Goal: Task Accomplishment & Management: Manage account settings

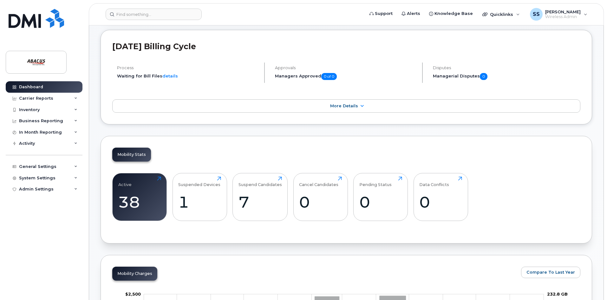
scroll to position [32, 0]
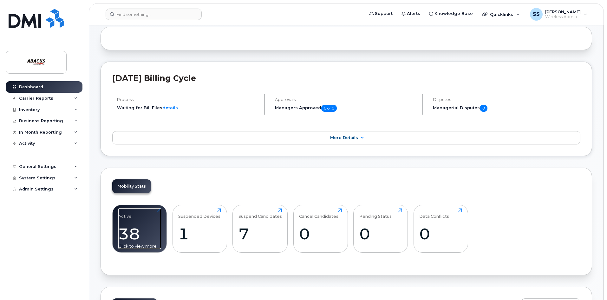
click at [137, 232] on div "38" at bounding box center [139, 233] width 43 height 19
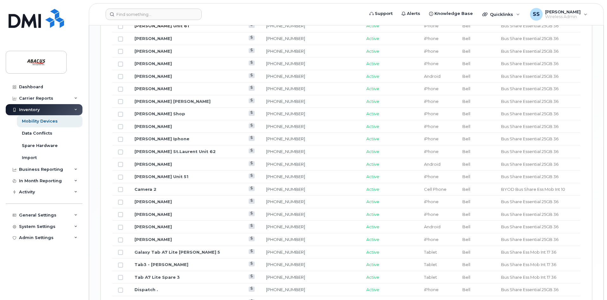
scroll to position [571, 0]
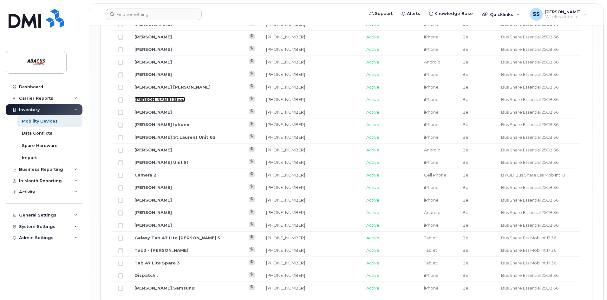
click at [166, 100] on link "Tom Tetrault Shop" at bounding box center [159, 99] width 51 height 5
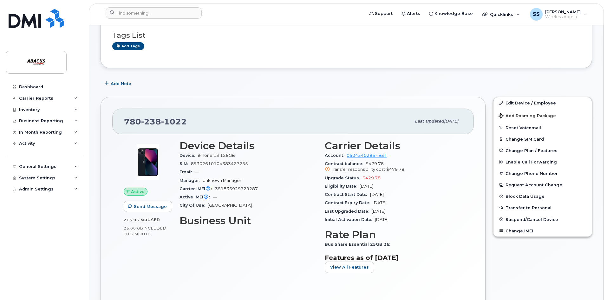
scroll to position [63, 0]
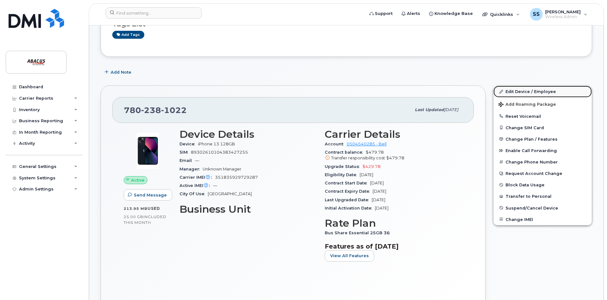
click at [518, 92] on link "Edit Device / Employee" at bounding box center [542, 91] width 98 height 11
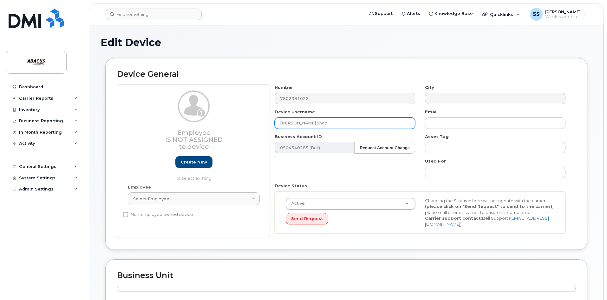
click at [334, 121] on input "Tom Tetrault Shop" at bounding box center [345, 122] width 140 height 11
drag, startPoint x: 306, startPoint y: 122, endPoint x: 310, endPoint y: 121, distance: 3.9
click at [306, 122] on input "Tom Tetrault Shop" at bounding box center [345, 122] width 140 height 11
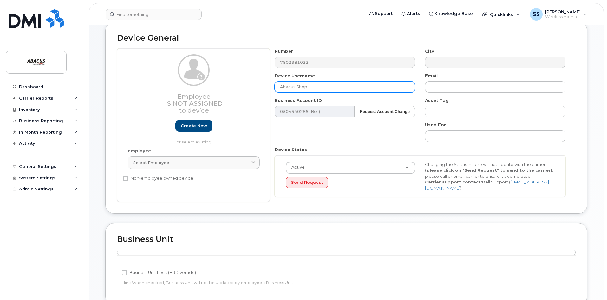
scroll to position [63, 0]
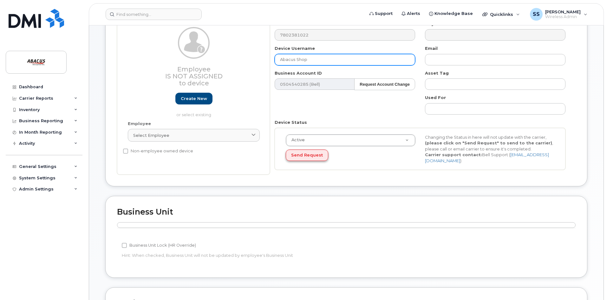
type input "Abacus Shop"
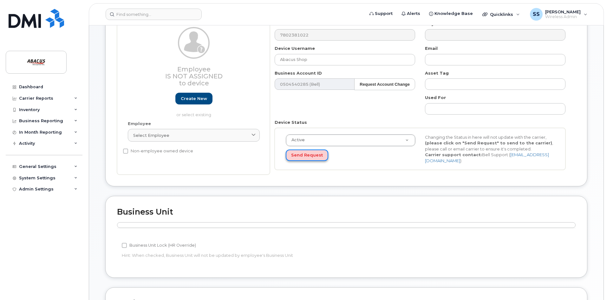
click at [313, 157] on button "Send Request" at bounding box center [307, 155] width 42 height 12
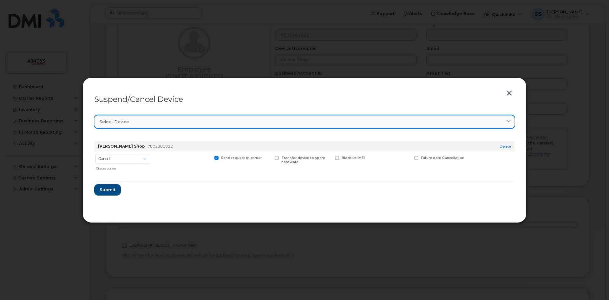
click at [162, 122] on div "Select device" at bounding box center [305, 122] width 410 height 6
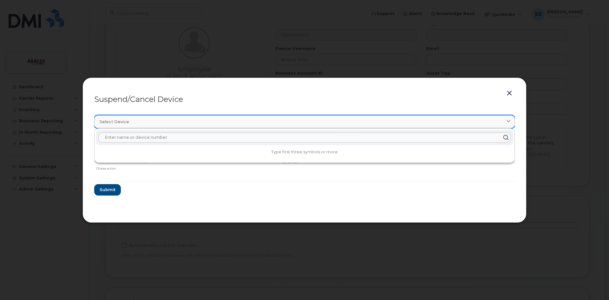
click at [162, 122] on div "Select device" at bounding box center [305, 122] width 410 height 6
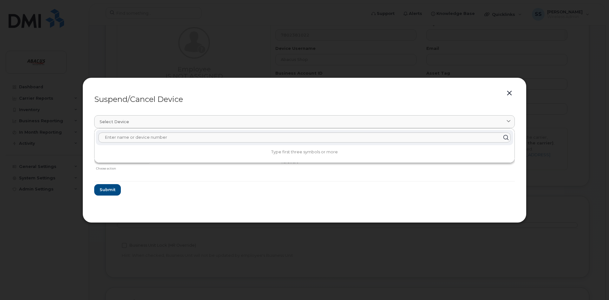
click at [222, 184] on form "Tom Tetrault Shop 7802381022 Delete Cancel Suspend - Extend Suspension Suspend …" at bounding box center [304, 166] width 421 height 60
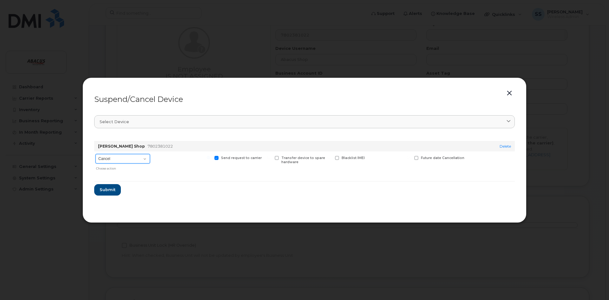
click at [134, 156] on select "Cancel Suspend - Extend Suspension Suspend - Reduced Rate Suspend - Full Rate S…" at bounding box center [122, 159] width 55 height 10
click at [220, 193] on form "Tom Tetrault Shop 7802381022 Delete Cancel Suspend - Extend Suspension Suspend …" at bounding box center [304, 166] width 421 height 60
click at [504, 92] on div "Suspend/Cancel Device Select device Type first three symbols or more Tom Tetrau…" at bounding box center [304, 149] width 444 height 145
click at [508, 93] on button "button" at bounding box center [510, 93] width 10 height 9
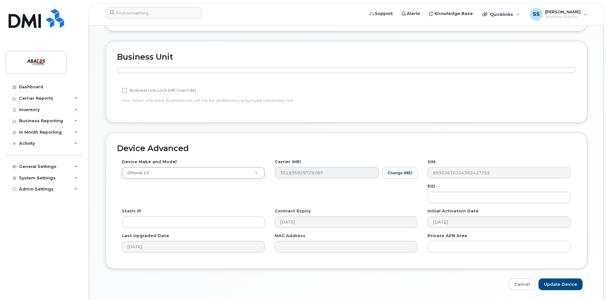
scroll to position [238, 0]
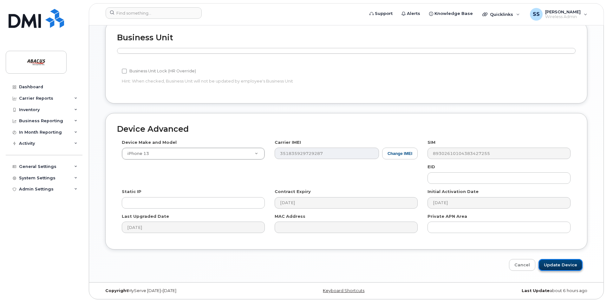
click at [562, 261] on input "Update Device" at bounding box center [561, 265] width 44 height 12
type input "Saving..."
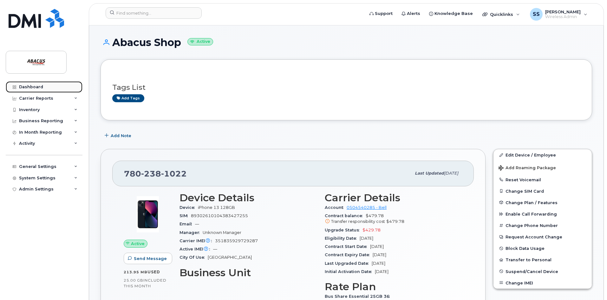
click at [42, 88] on div "Dashboard" at bounding box center [31, 86] width 24 height 5
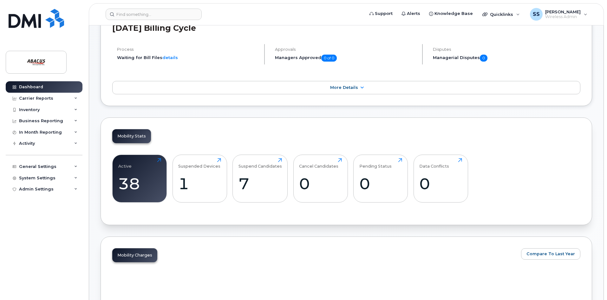
scroll to position [159, 0]
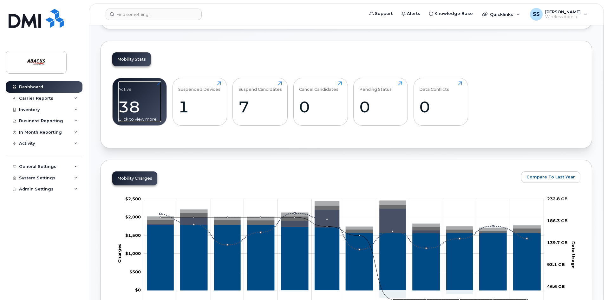
click at [131, 97] on div "Active 38 Click to view more" at bounding box center [139, 101] width 43 height 41
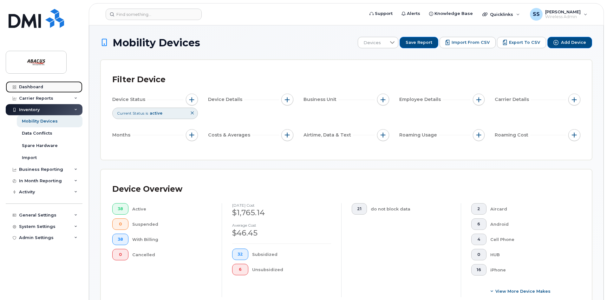
click at [37, 88] on div "Dashboard" at bounding box center [31, 86] width 24 height 5
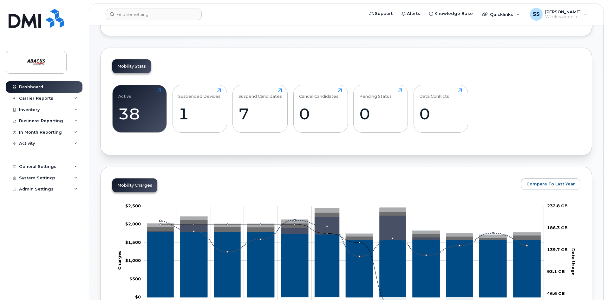
scroll to position [159, 0]
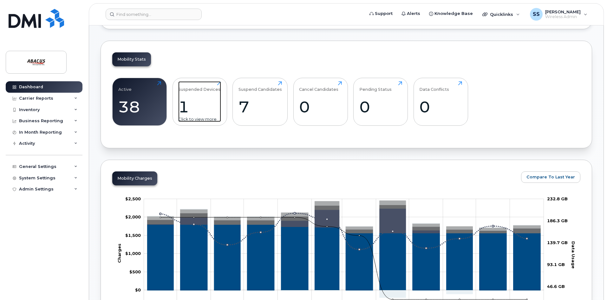
click at [196, 103] on div "1" at bounding box center [199, 106] width 43 height 19
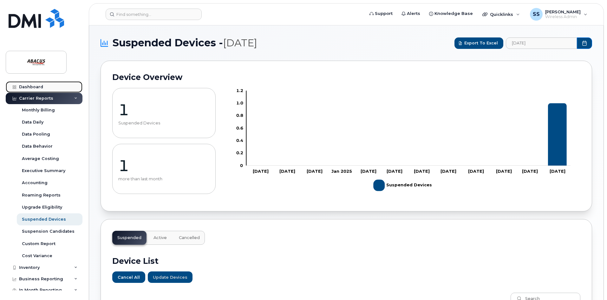
click at [34, 83] on link "Dashboard" at bounding box center [44, 86] width 77 height 11
